Goal: Book appointment/travel/reservation

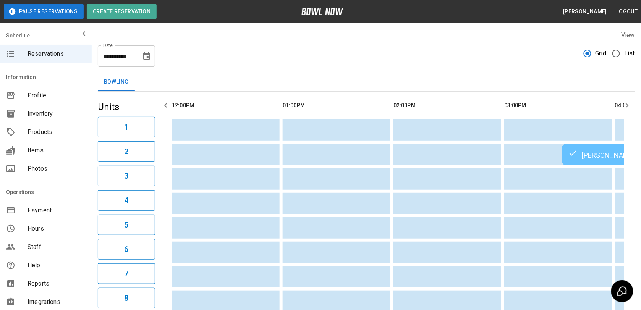
scroll to position [0, 544]
